Goal: Task Accomplishment & Management: Use online tool/utility

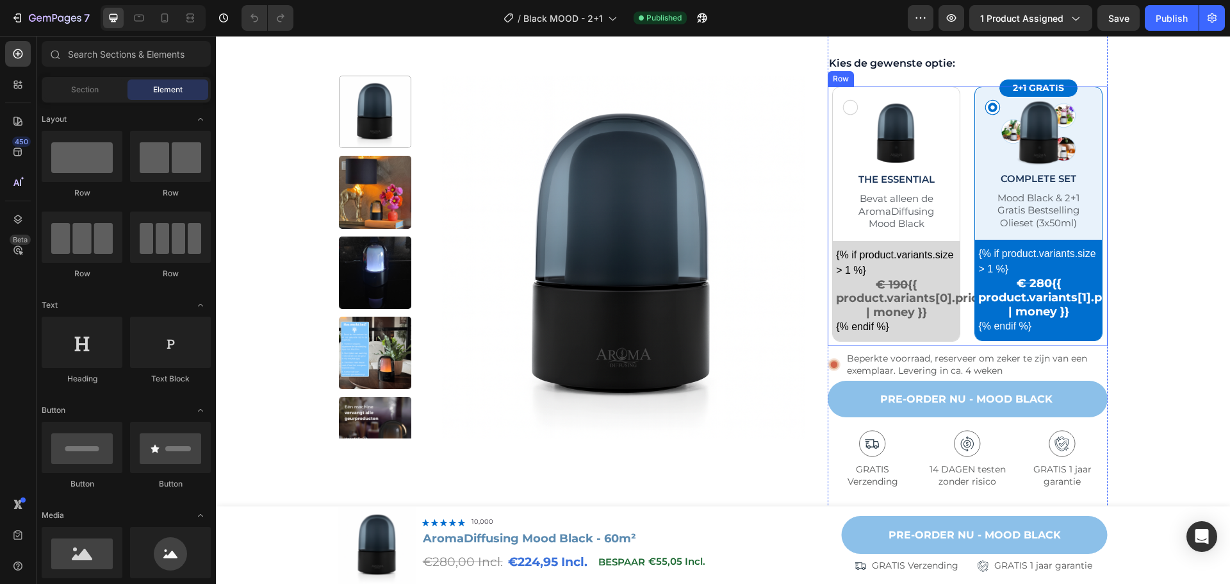
scroll to position [448, 0]
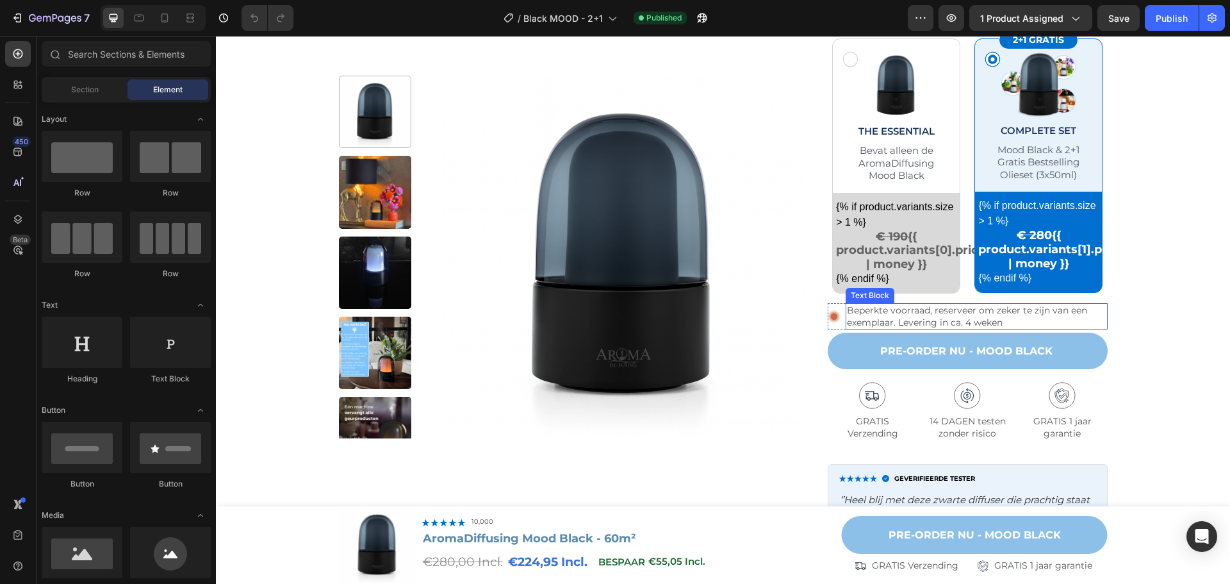
click at [985, 316] on p "Beperkte voorraad, reserveer om zeker te zijn van een exemplaar. Levering in ca…" at bounding box center [976, 315] width 259 height 23
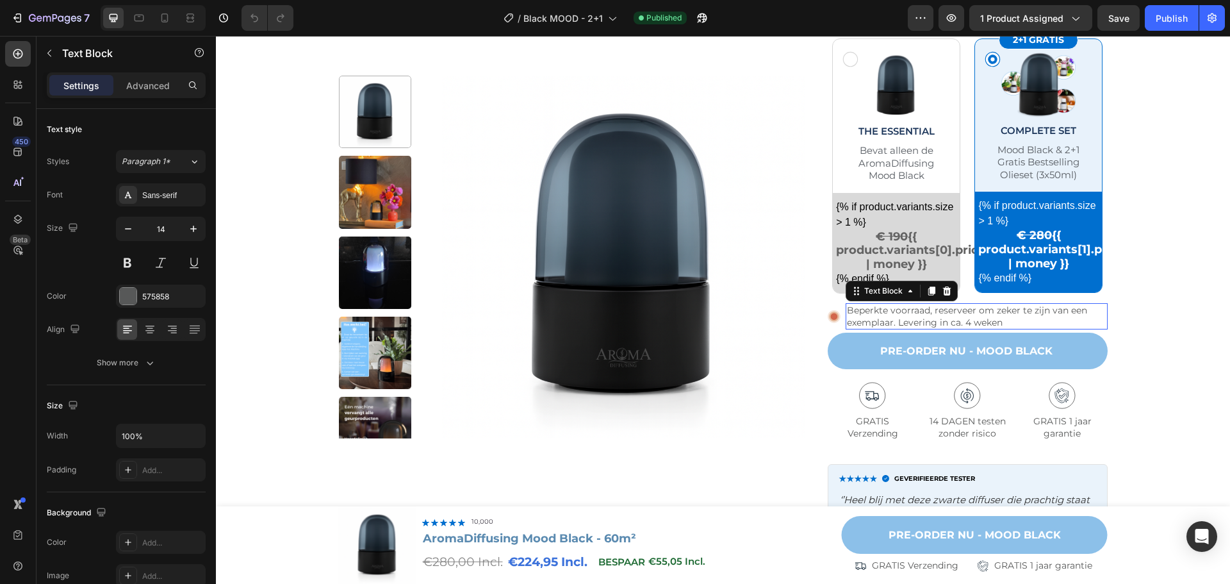
click at [953, 319] on p "Beperkte voorraad, reserveer om zeker te zijn van een exemplaar. Levering in ca…" at bounding box center [976, 315] width 259 height 23
click at [966, 323] on p "Beperkte voorraad, reserveer om zeker te zijn van een exemplaar. Levering in ca…" at bounding box center [976, 315] width 259 height 23
click at [1155, 379] on div "Product Images Row Icon Icon Icon Icon Icon Icon List 10,000+ Tevreden Klanten …" at bounding box center [723, 238] width 989 height 1190
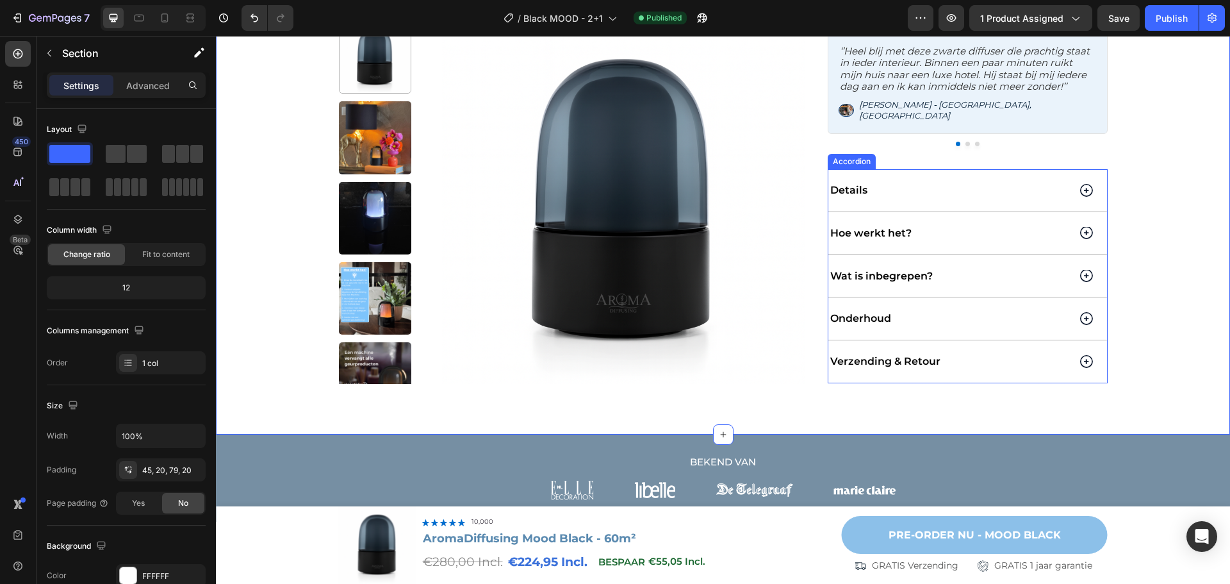
click at [1088, 355] on div "Verzending & Retour" at bounding box center [967, 361] width 279 height 42
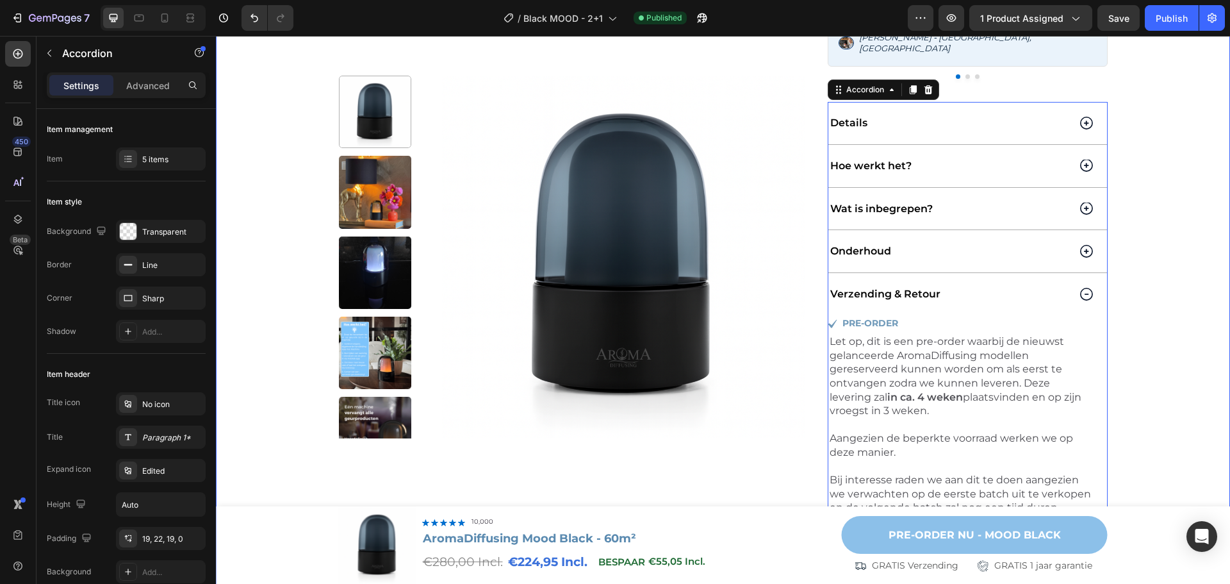
scroll to position [1025, 0]
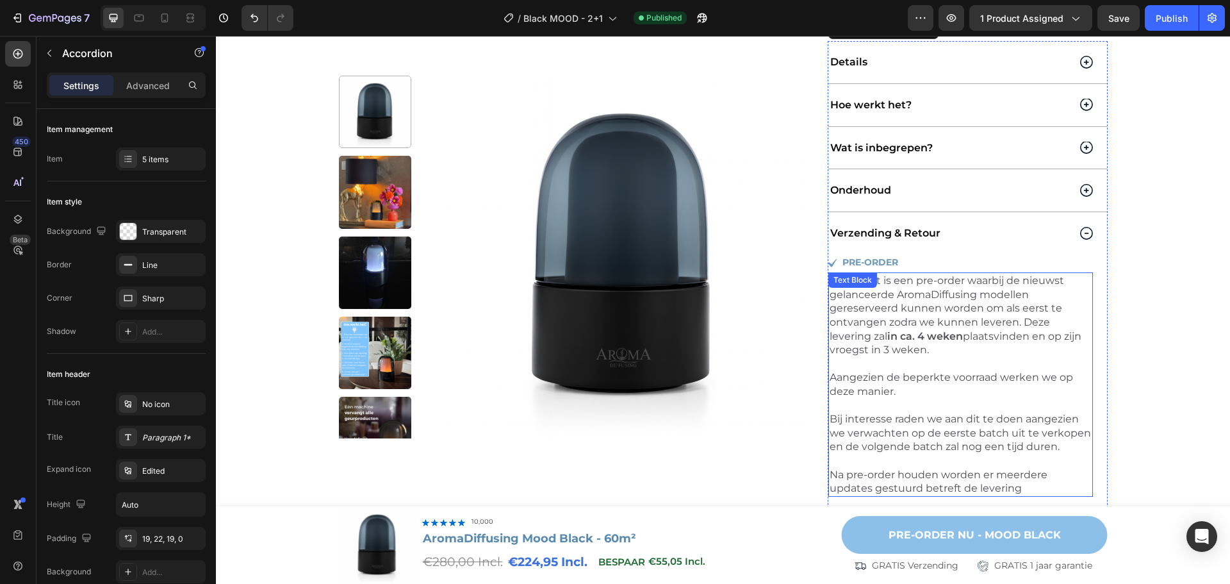
click at [914, 336] on p "Let op, dit is een pre-order waarbij de nieuwst gelanceerde AromaDiffusing mode…" at bounding box center [961, 385] width 262 height 222
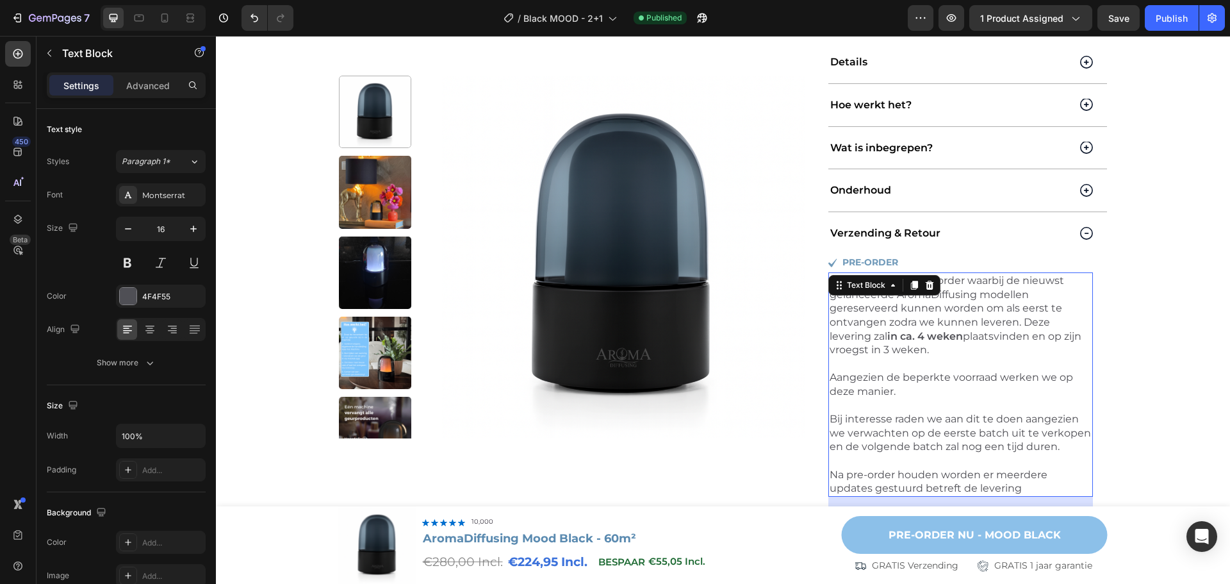
click at [922, 330] on strong "in ca. 4 weken" at bounding box center [925, 336] width 76 height 12
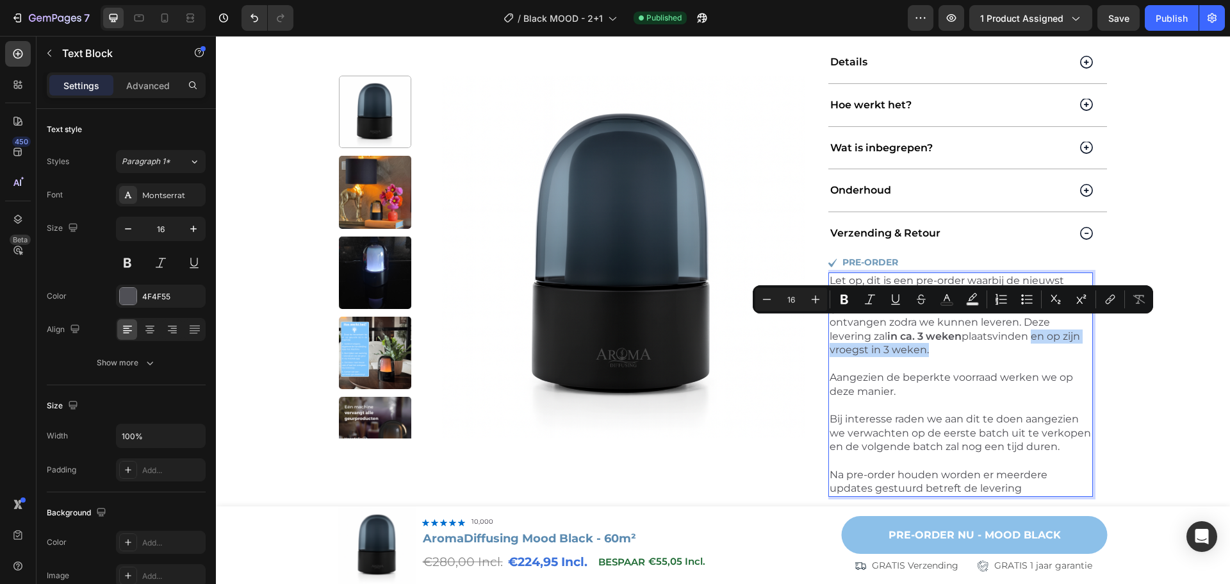
drag, startPoint x: 1030, startPoint y: 325, endPoint x: 919, endPoint y: 339, distance: 111.1
click at [919, 339] on p "Let op, dit is een pre-order waarbij de nieuwst gelanceerde AromaDiffusing mode…" at bounding box center [961, 385] width 262 height 222
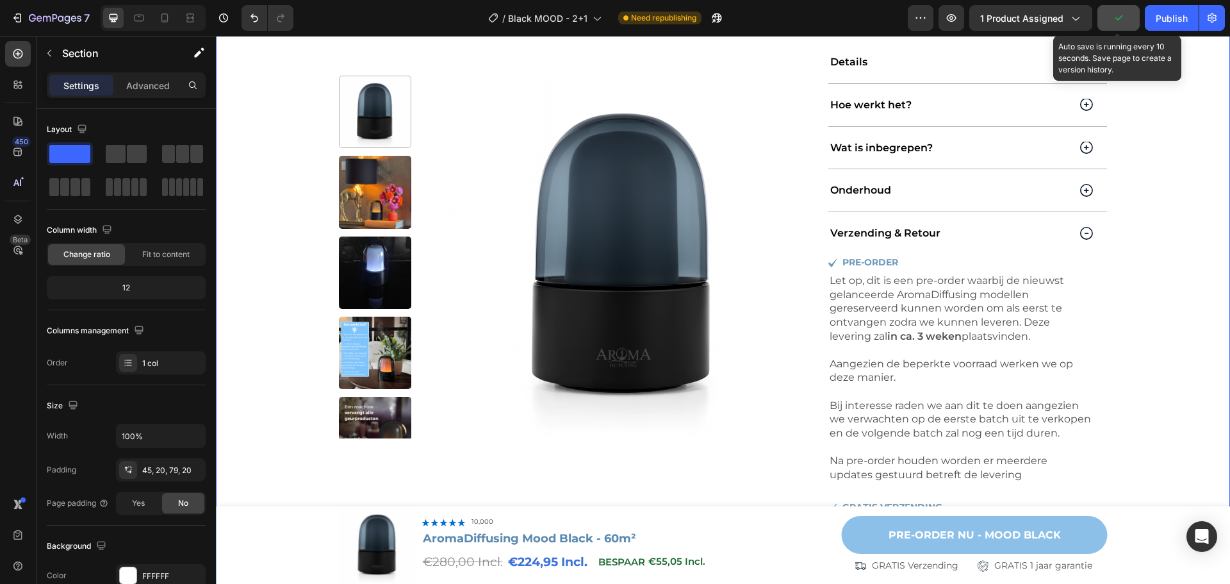
click at [1126, 19] on button "button" at bounding box center [1118, 18] width 42 height 26
click at [1116, 12] on div "Save" at bounding box center [1118, 18] width 21 height 13
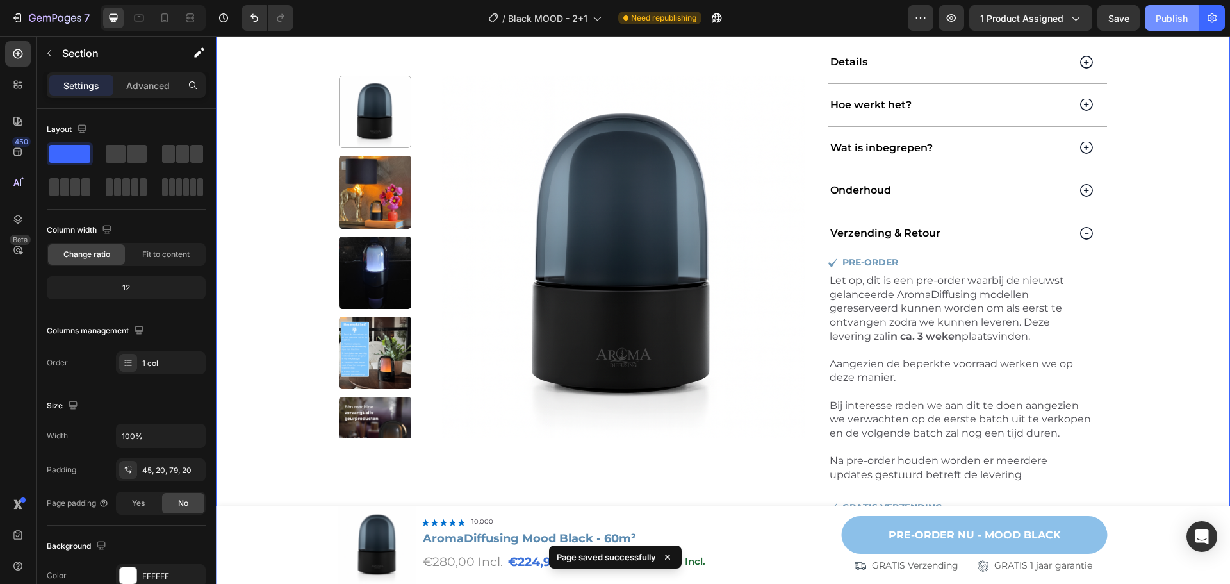
click at [1176, 21] on div "Publish" at bounding box center [1172, 18] width 32 height 13
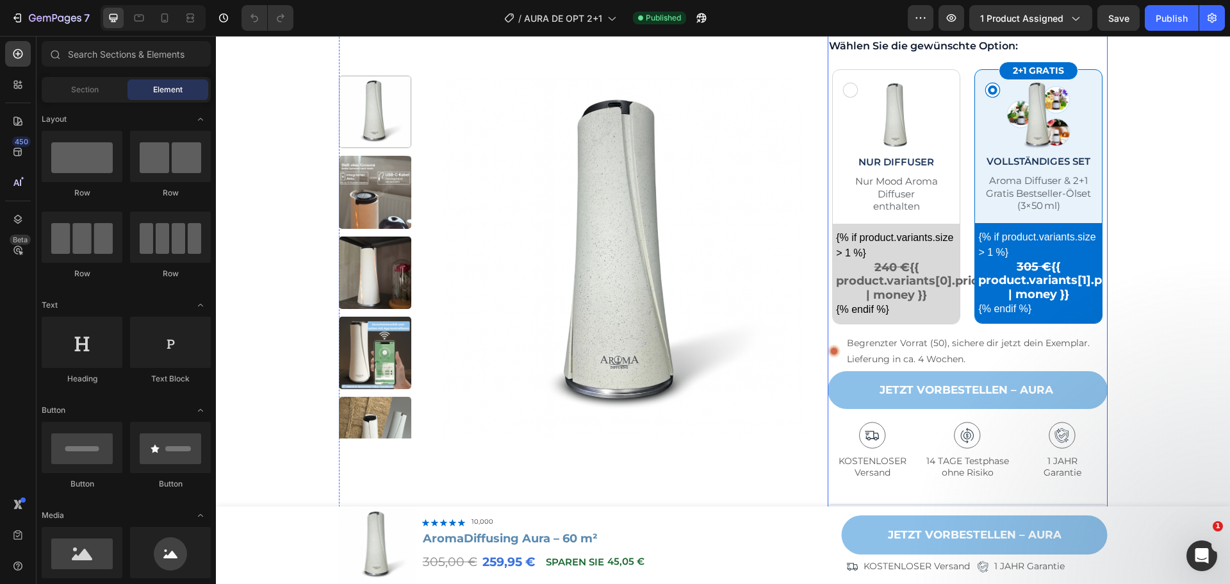
scroll to position [513, 0]
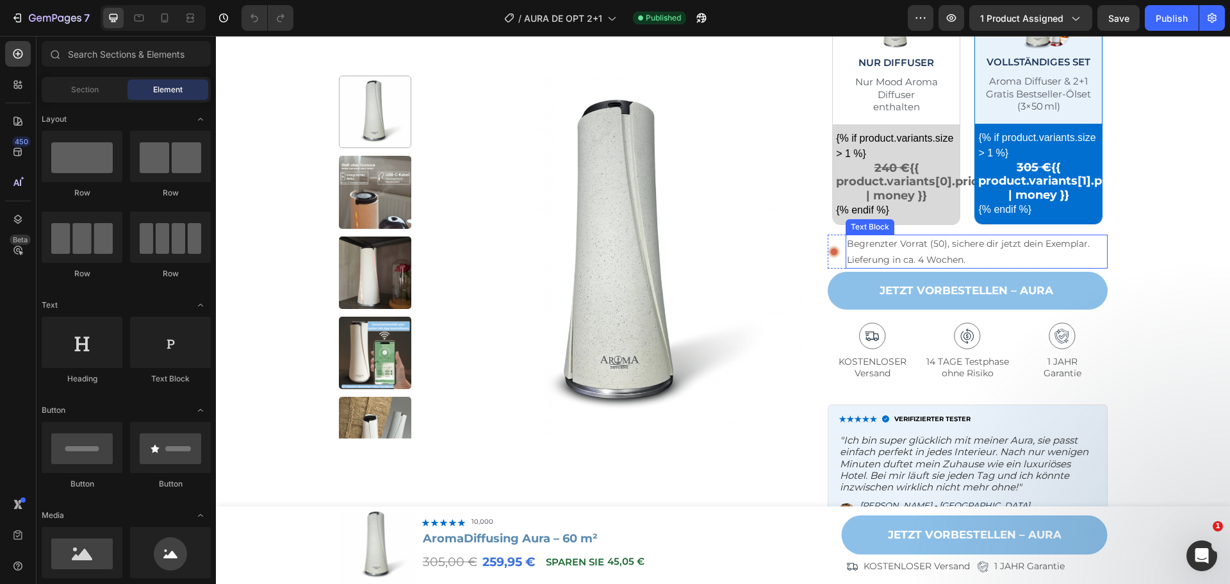
click at [1035, 251] on p "Begrenzter Vorrat (50), sichere dir jetzt dein Exemplar. Lieferung in ca. 4 Woc…" at bounding box center [976, 251] width 259 height 31
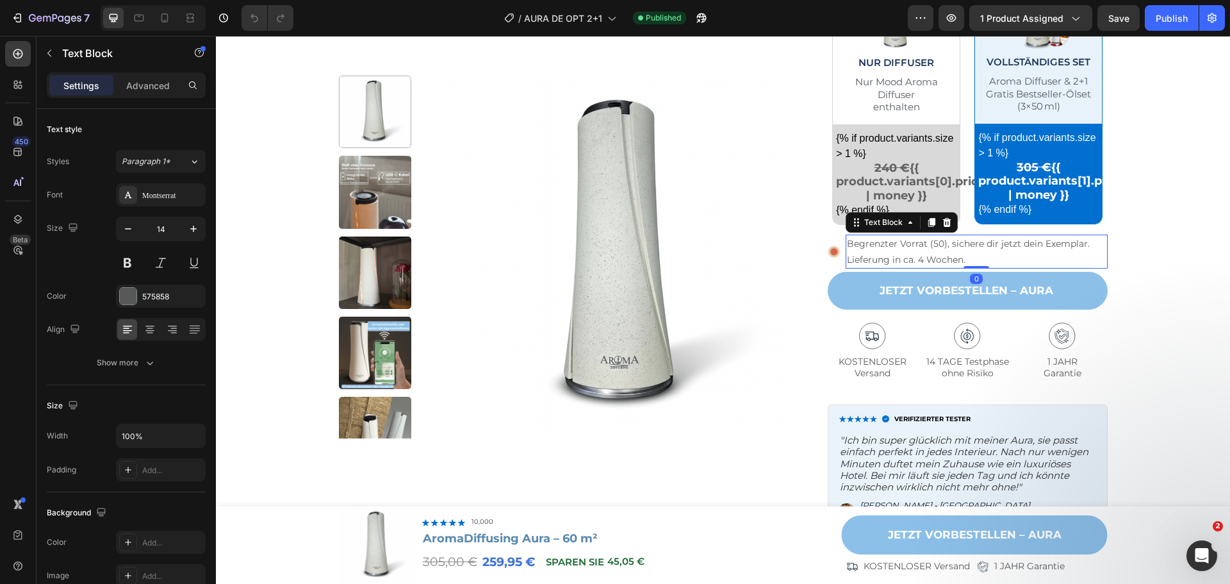
click at [919, 259] on p "Begrenzter Vorrat (50), sichere dir jetzt dein Exemplar. Lieferung in ca. 4 Woc…" at bounding box center [976, 251] width 259 height 31
click at [1093, 231] on div "Icon Icon Icon Icon Icon Icon List 10.000+ zufriedene Kunden Text Block Row Her…" at bounding box center [968, 73] width 280 height 990
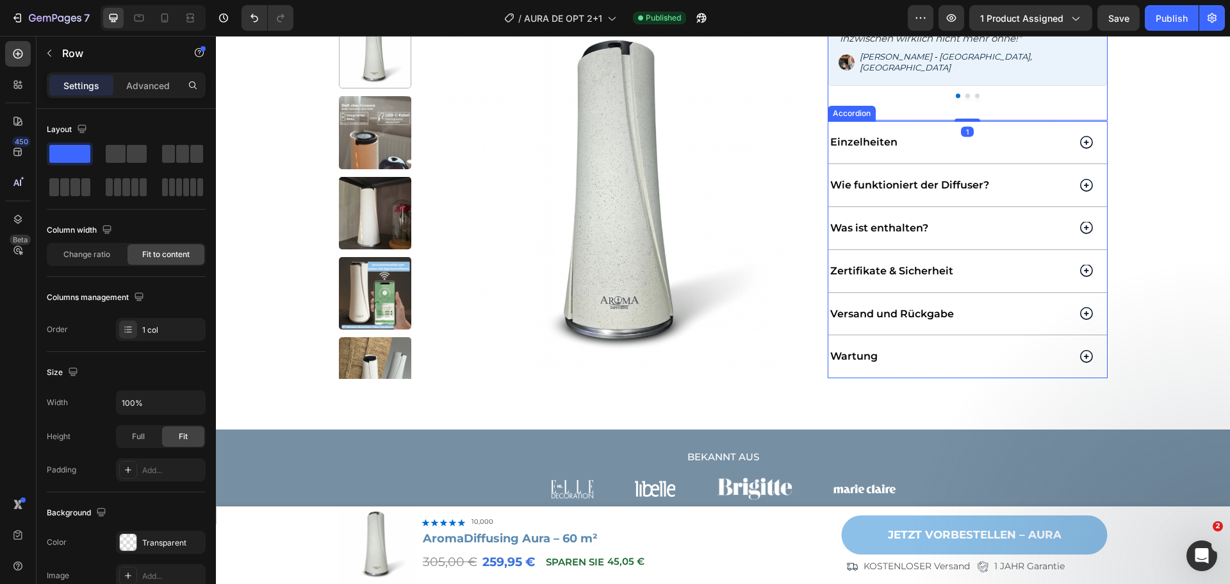
click at [1074, 295] on div "Versand und Rückgabe" at bounding box center [967, 314] width 279 height 42
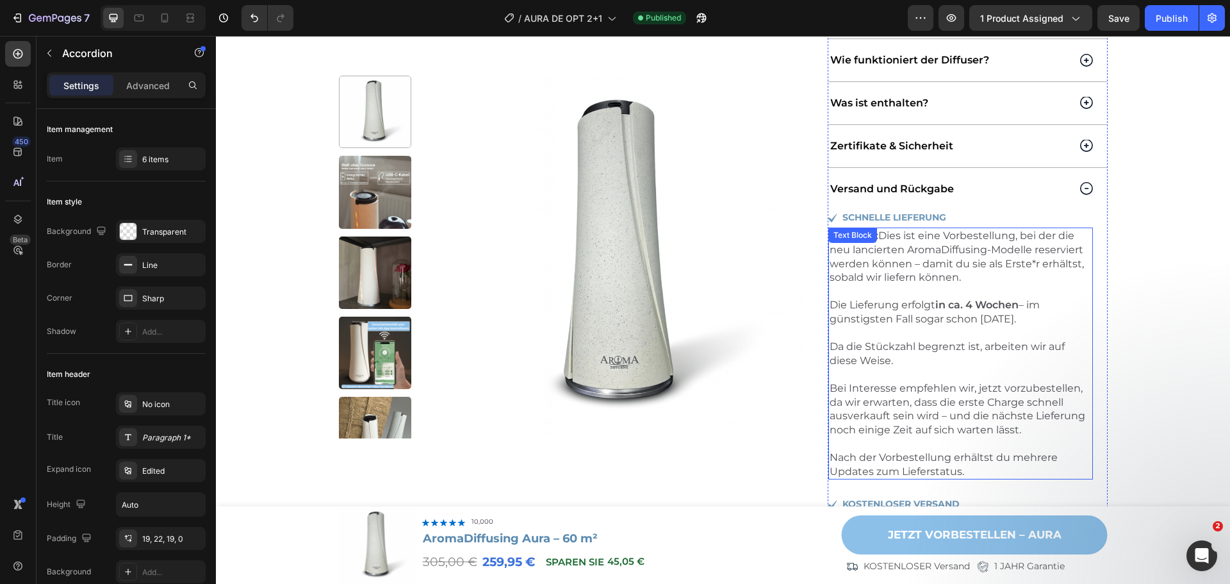
scroll to position [1089, 0]
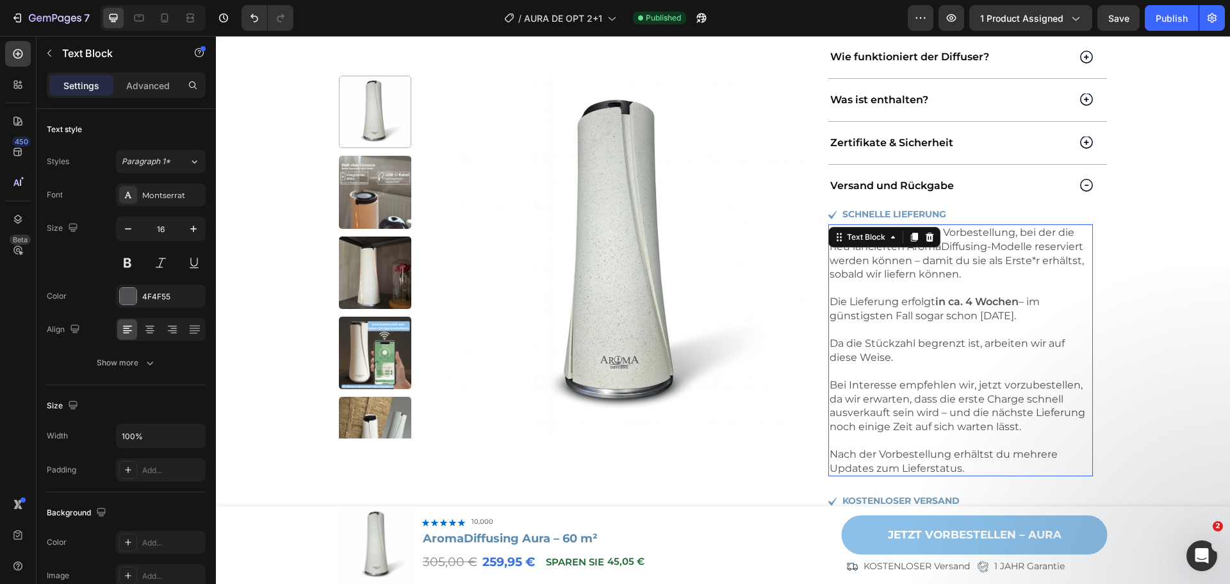
click at [967, 295] on strong "in ca. 4 Wochen" at bounding box center [976, 301] width 83 height 12
click at [972, 296] on strong "in ca. 4 Wochen" at bounding box center [976, 301] width 83 height 12
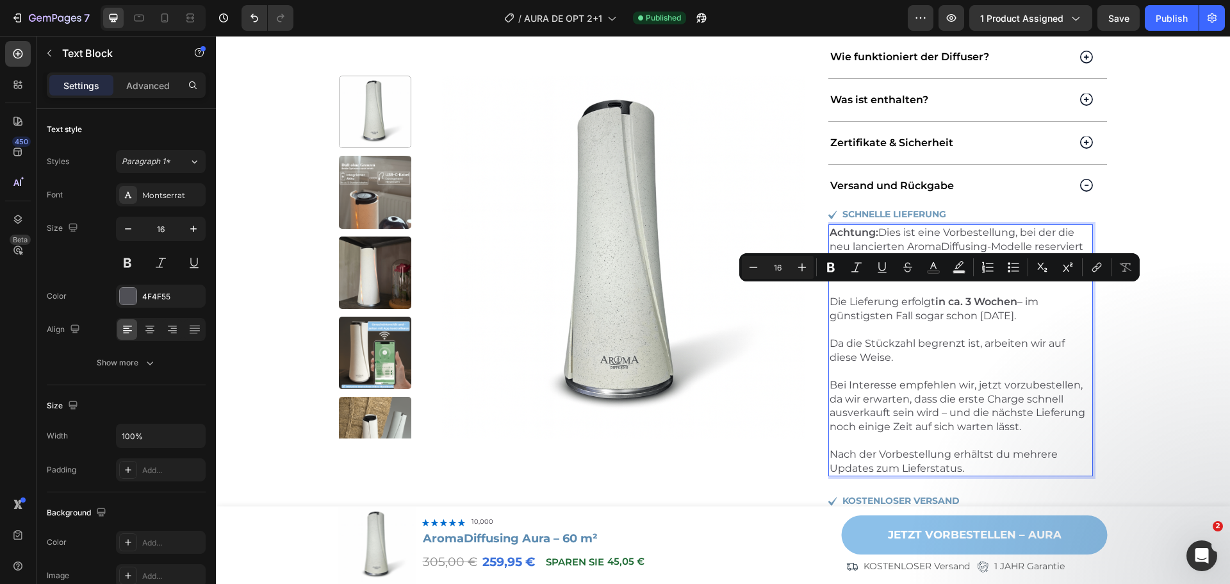
drag, startPoint x: 1018, startPoint y: 293, endPoint x: 1053, endPoint y: 304, distance: 36.1
click at [1053, 304] on p "Achtung: Dies ist eine Vorbestellung, bei der die neu lancierten AromaDiffusing…" at bounding box center [961, 281] width 262 height 111
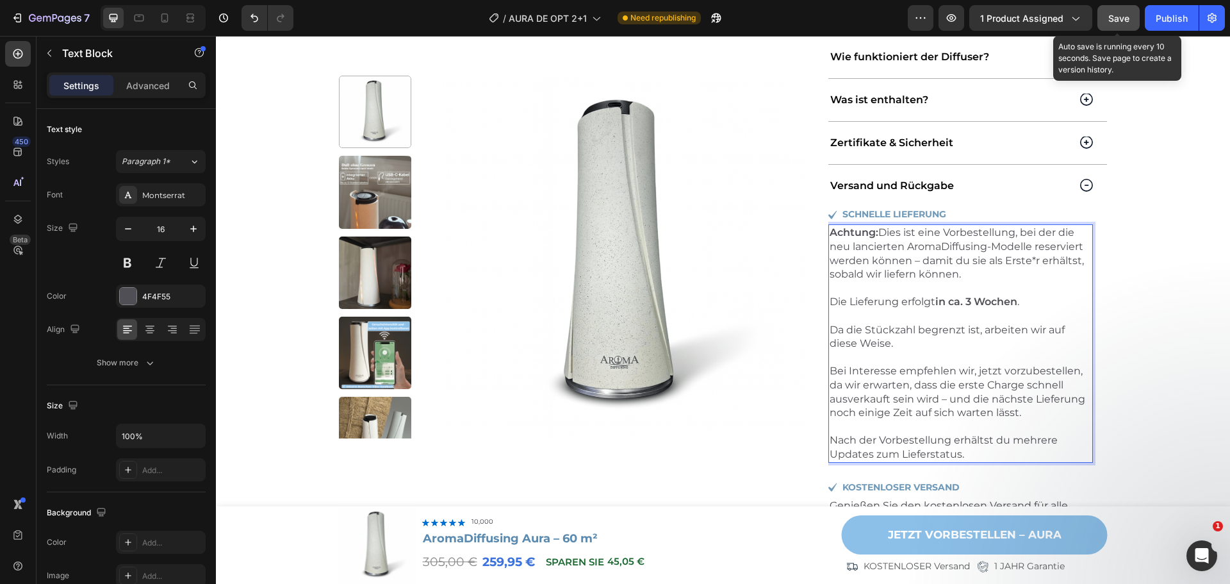
click at [1131, 23] on button "Save" at bounding box center [1118, 18] width 42 height 26
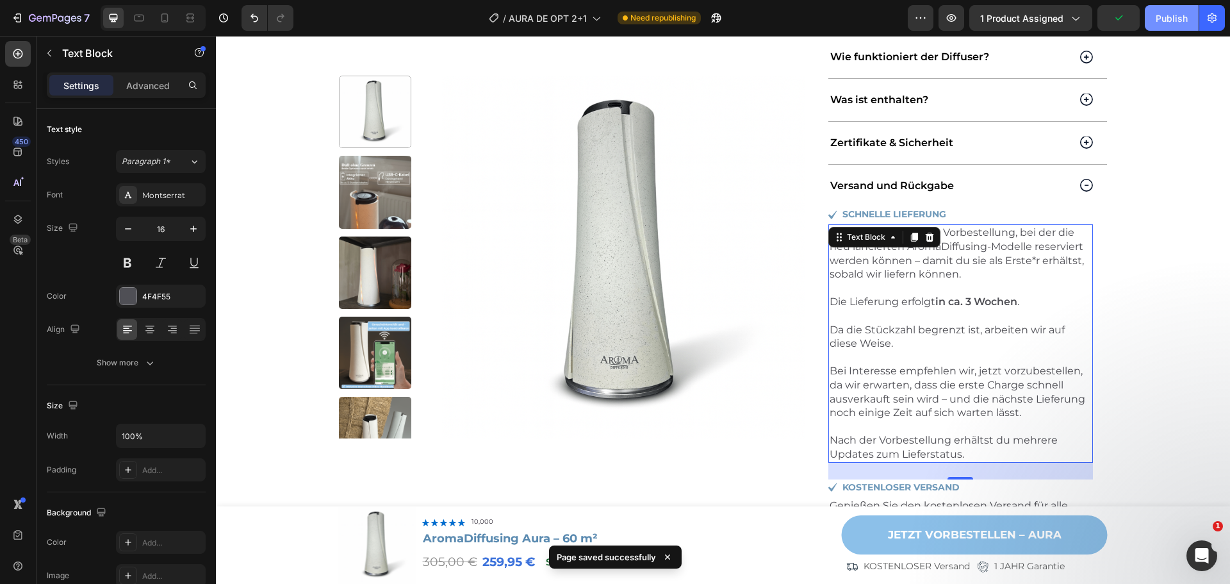
click at [1164, 17] on div "Publish" at bounding box center [1172, 18] width 32 height 13
